Goal: Task Accomplishment & Management: Use online tool/utility

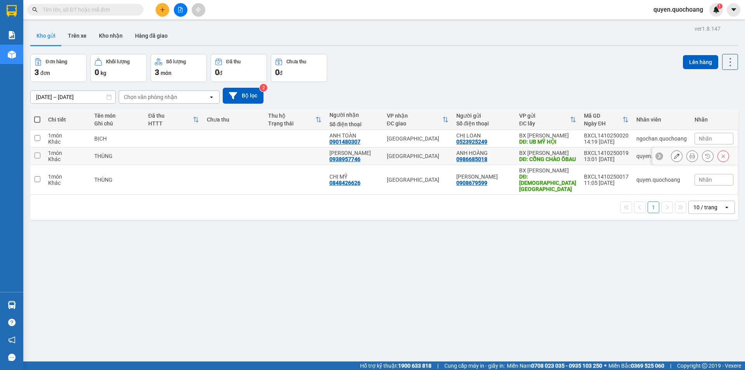
click at [565, 162] on div "DĐ: CỔNG CHÀO ÔBAU" at bounding box center [547, 159] width 57 height 6
checkbox input "true"
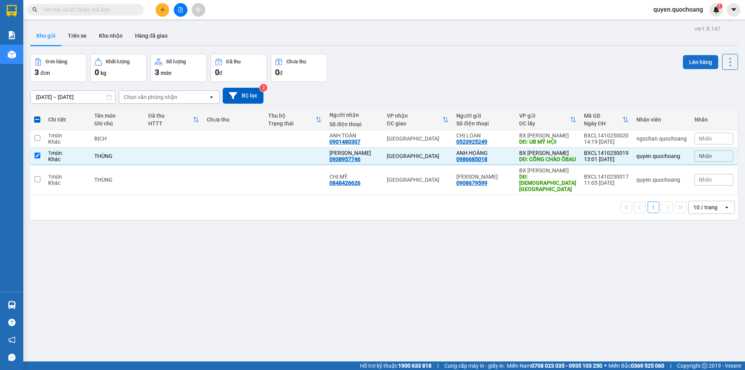
click at [683, 64] on button "Lên hàng" at bounding box center [700, 62] width 35 height 14
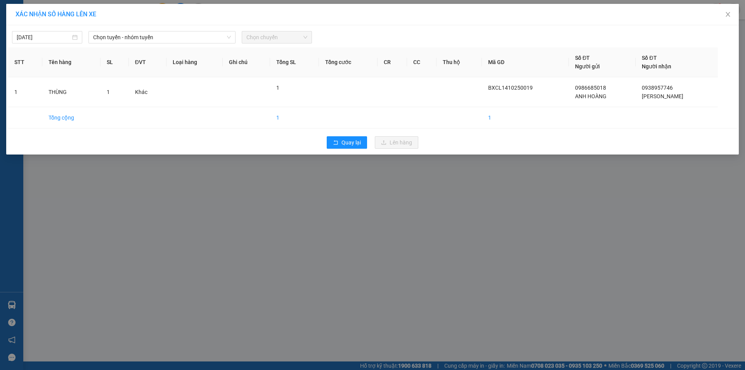
drag, startPoint x: 171, startPoint y: 43, endPoint x: 169, endPoint y: 57, distance: 13.4
click at [171, 44] on div "[DATE] Chọn tuyến - nhóm tuyến Chọn chuyến STT Tên hàng SL ĐVT Loại hàng Ghi ch…" at bounding box center [372, 89] width 733 height 129
drag, startPoint x: 157, startPoint y: 39, endPoint x: 158, endPoint y: 44, distance: 5.6
click at [158, 44] on div "[DATE] Chọn tuyến - nhóm tuyến Chọn chuyến STT Tên hàng SL ĐVT Loại hàng Ghi ch…" at bounding box center [372, 89] width 733 height 129
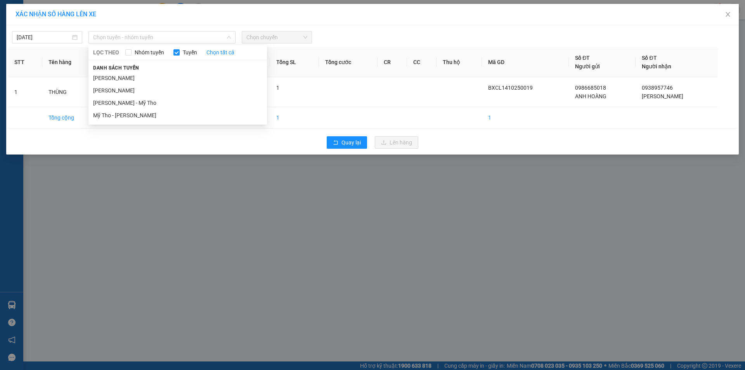
click at [149, 76] on li "[PERSON_NAME]" at bounding box center [177, 78] width 179 height 12
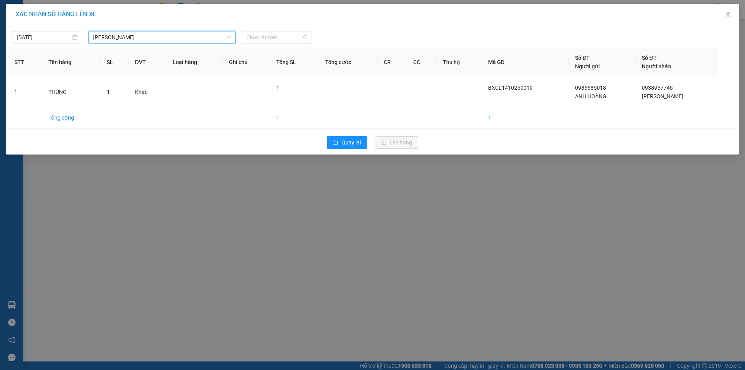
drag, startPoint x: 285, startPoint y: 41, endPoint x: 290, endPoint y: 60, distance: 19.8
click at [285, 42] on span "Chọn chuyến" at bounding box center [276, 37] width 61 height 12
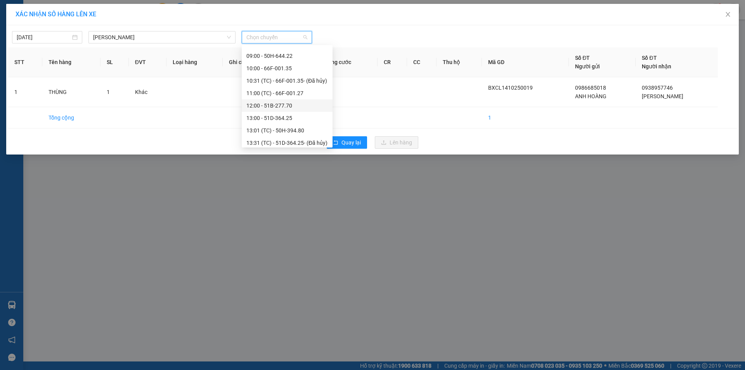
scroll to position [272, 0]
click at [280, 118] on div "14:00 - 51F-730.18" at bounding box center [286, 116] width 81 height 9
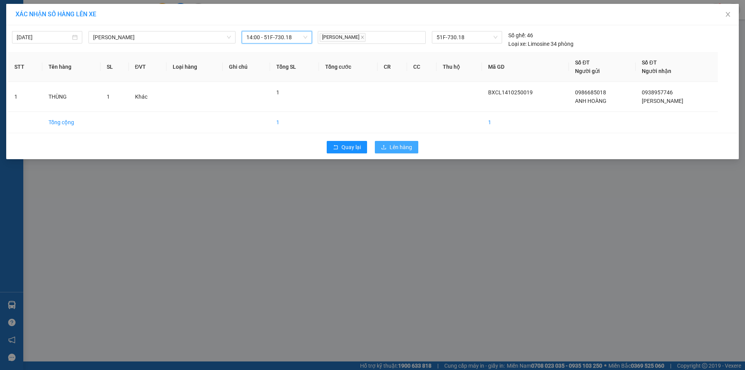
click at [385, 147] on icon "upload" at bounding box center [383, 146] width 5 height 5
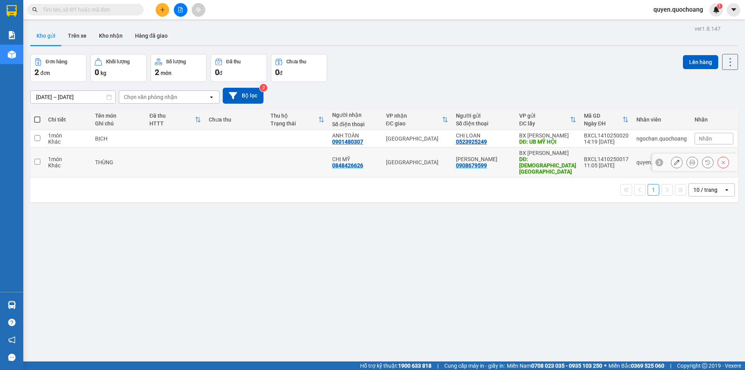
click at [573, 164] on div "DĐ: [DEMOGRAPHIC_DATA][GEOGRAPHIC_DATA]" at bounding box center [547, 165] width 57 height 19
checkbox input "true"
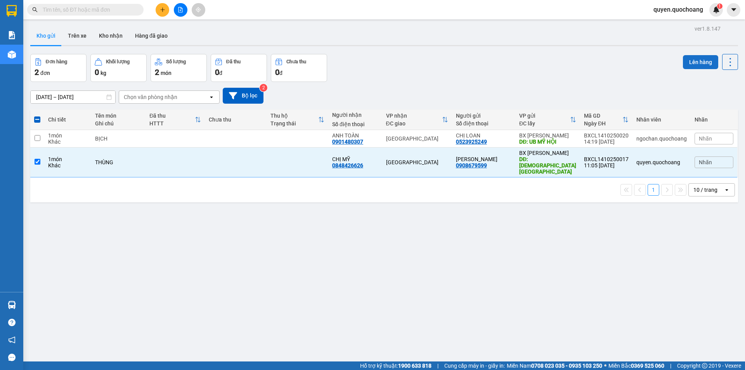
drag, startPoint x: 700, startPoint y: 52, endPoint x: 699, endPoint y: 58, distance: 6.3
click at [699, 58] on div "ver 1.8.147 Kho gửi Trên xe Kho nhận Hàng đã giao Đơn hàng 2 đơn Khối lượng 0 k…" at bounding box center [384, 208] width 714 height 370
click at [698, 59] on button "Lên hàng" at bounding box center [700, 62] width 35 height 14
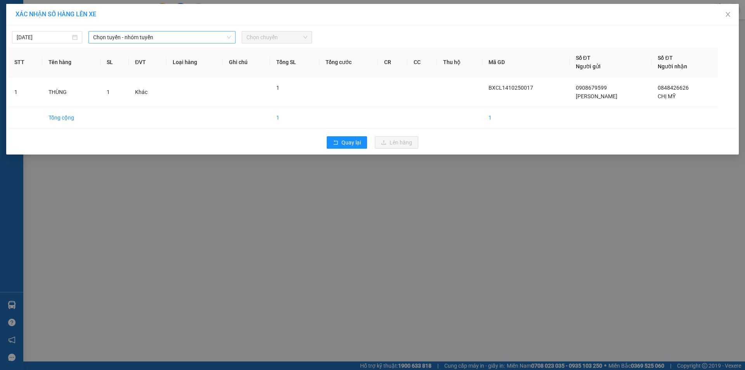
click at [154, 42] on span "Chọn tuyến - nhóm tuyến" at bounding box center [162, 37] width 138 height 12
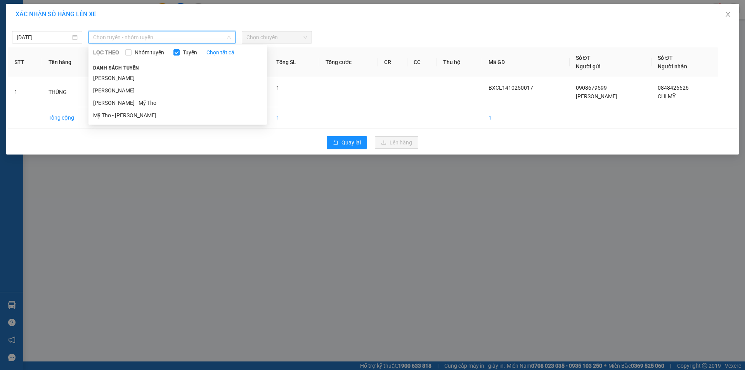
drag, startPoint x: 138, startPoint y: 74, endPoint x: 272, endPoint y: 59, distance: 134.7
click at [145, 75] on li "[PERSON_NAME]" at bounding box center [177, 78] width 179 height 12
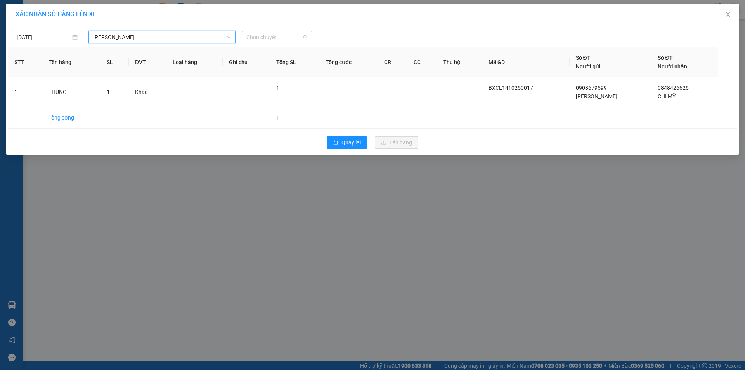
drag, startPoint x: 274, startPoint y: 36, endPoint x: 285, endPoint y: 59, distance: 25.2
click at [274, 37] on span "Chọn chuyến" at bounding box center [276, 37] width 61 height 12
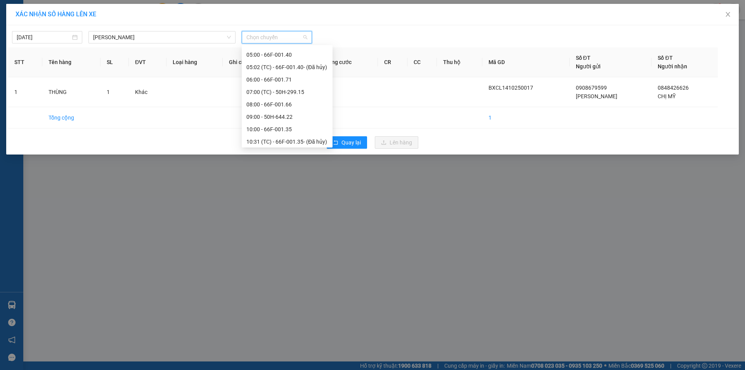
scroll to position [194, 0]
drag, startPoint x: 286, startPoint y: 144, endPoint x: 296, endPoint y: 148, distance: 11.3
click at [286, 144] on div "12:00 - 51B-277.70" at bounding box center [286, 144] width 81 height 9
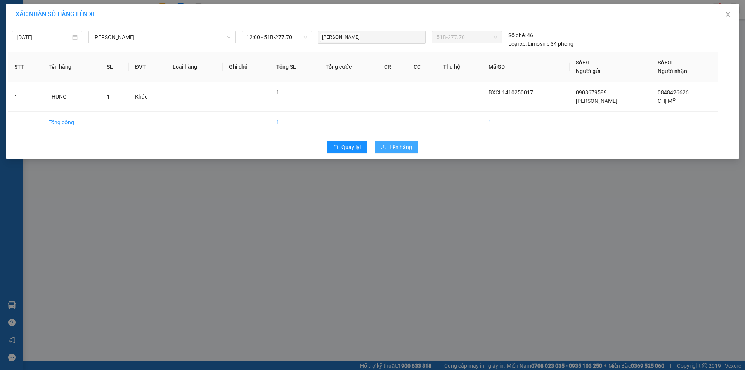
click at [417, 149] on button "Lên hàng" at bounding box center [396, 147] width 43 height 12
